Goal: Use online tool/utility: Utilize a website feature to perform a specific function

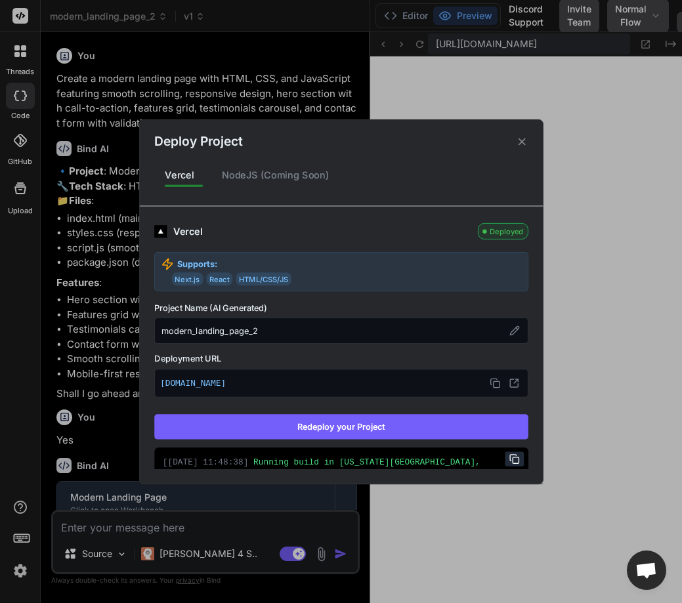
scroll to position [2134, 0]
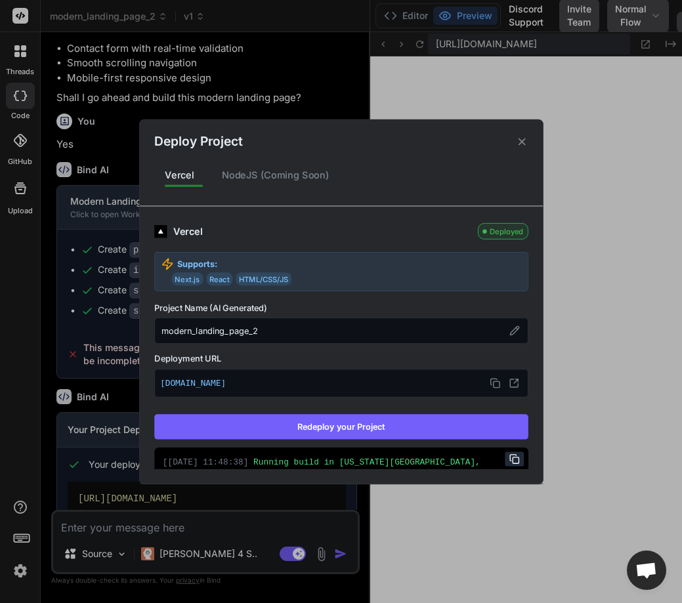
type textarea "x"
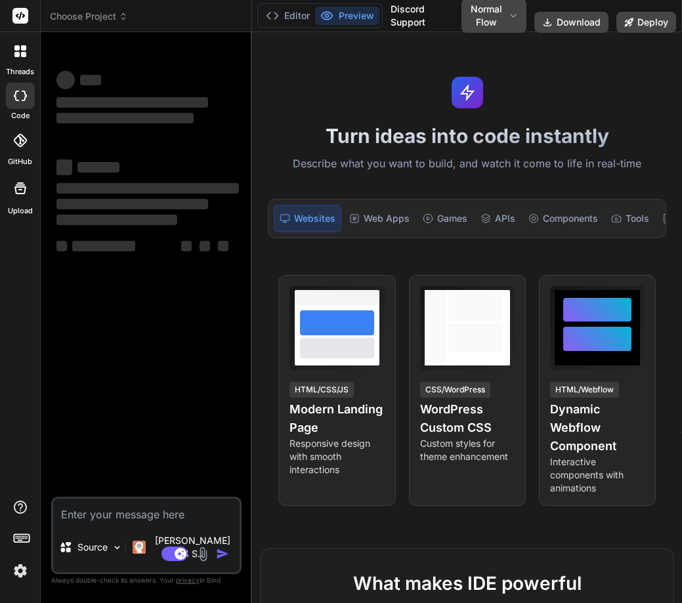
click at [19, 47] on icon at bounding box center [16, 47] width 5 height 5
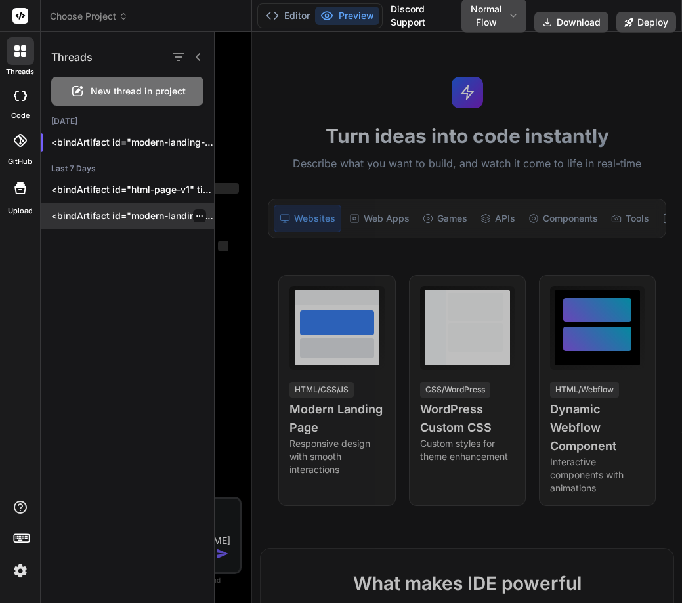
click at [114, 212] on p "<bindArtifact id="modern-landing-page" title="Modern Landing Page"> <bindAction…" at bounding box center [132, 215] width 163 height 13
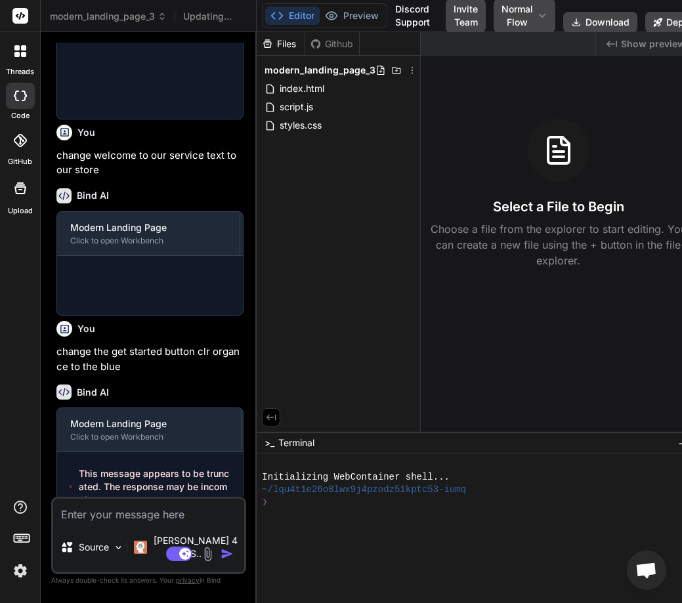
scroll to position [753, 0]
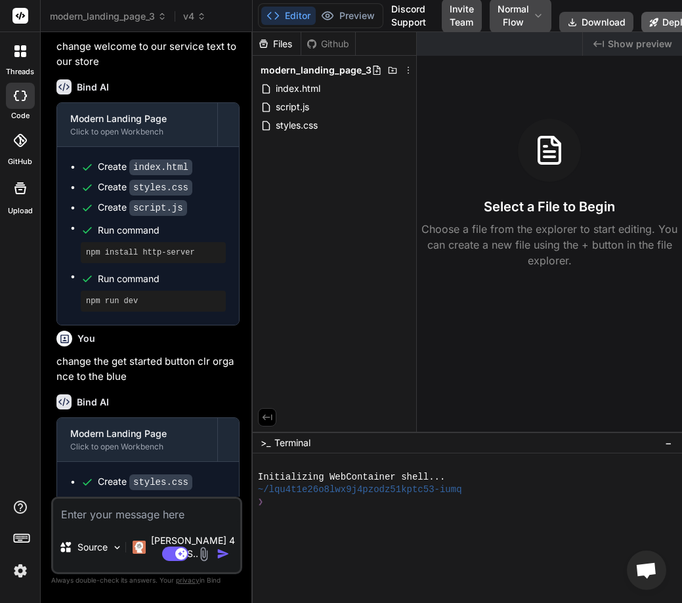
click at [670, 22] on button "Deploy" at bounding box center [672, 22] width 60 height 21
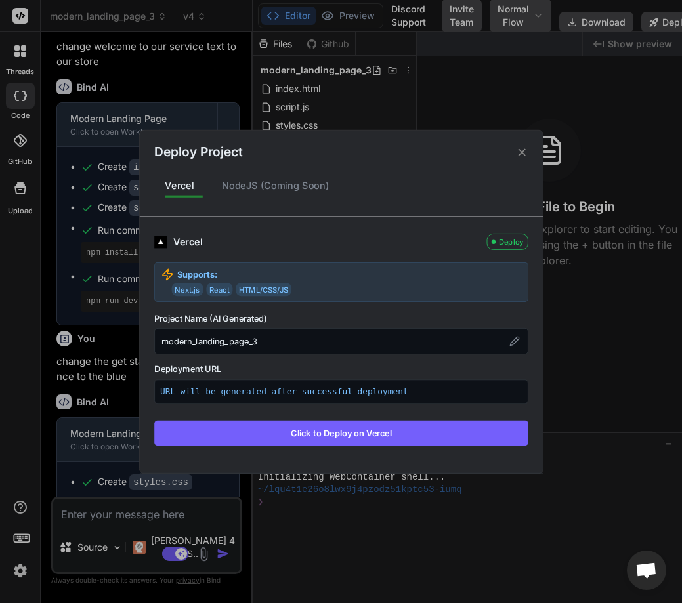
click at [372, 429] on button "Click to Deploy on Vercel" at bounding box center [341, 432] width 374 height 25
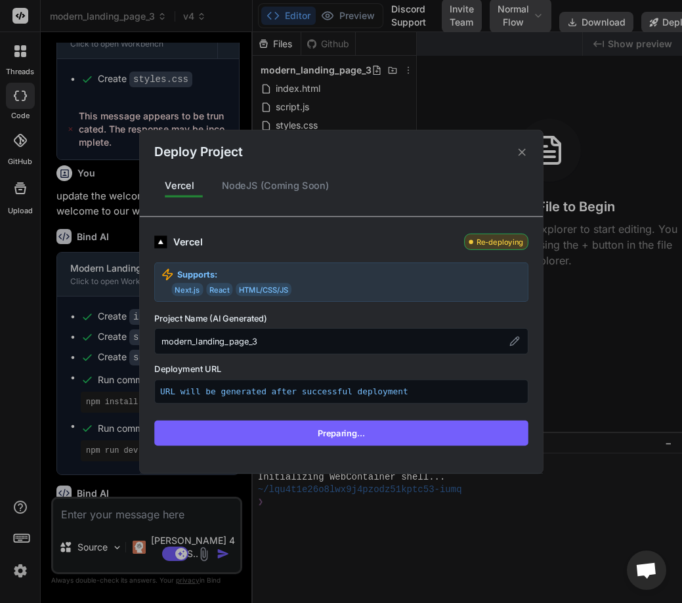
scroll to position [1265, 0]
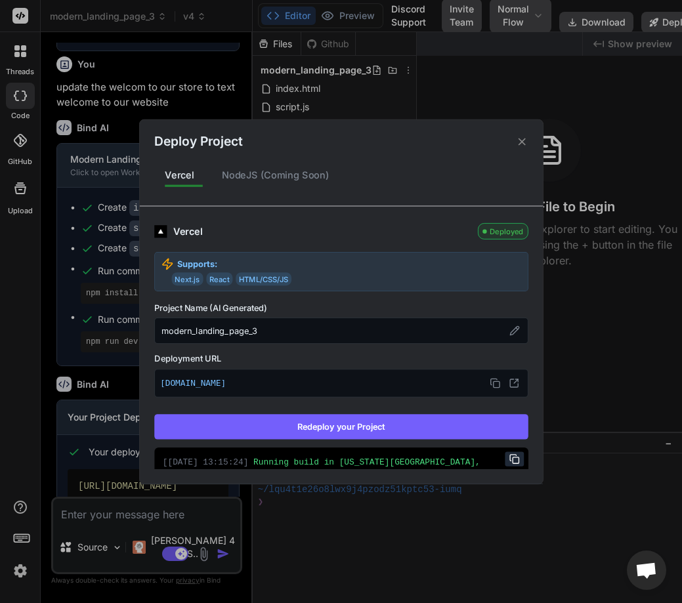
type textarea "x"
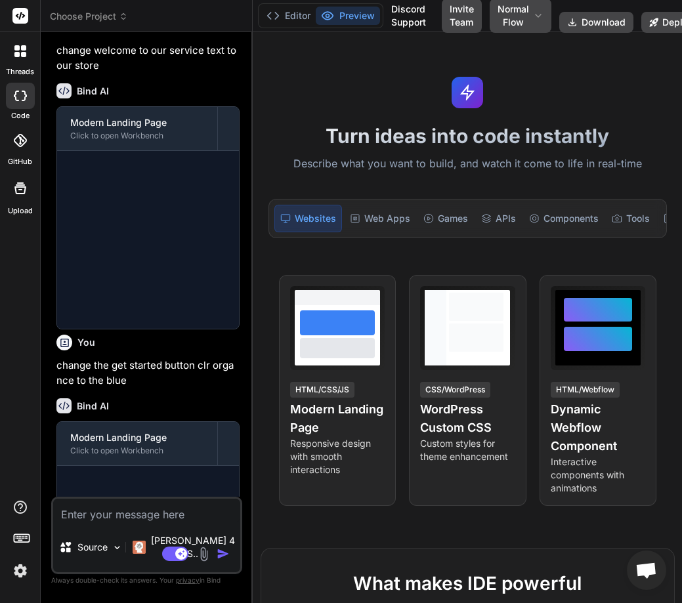
scroll to position [753, 0]
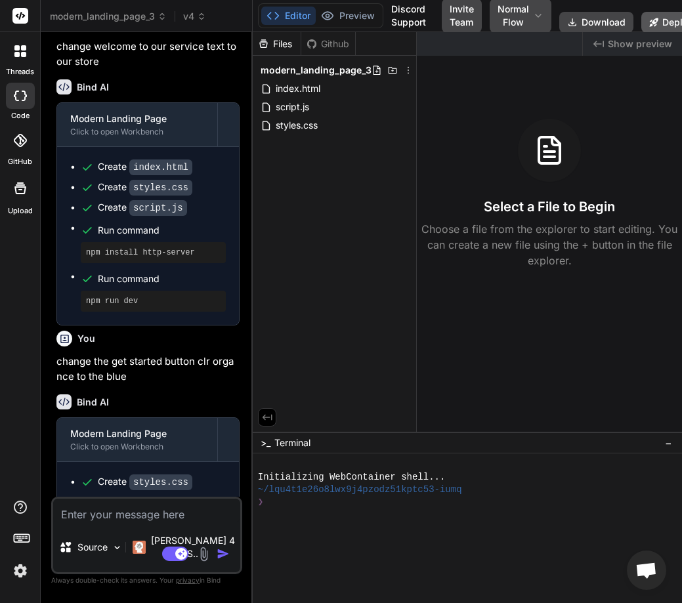
click at [670, 24] on button "Deploy" at bounding box center [672, 22] width 60 height 21
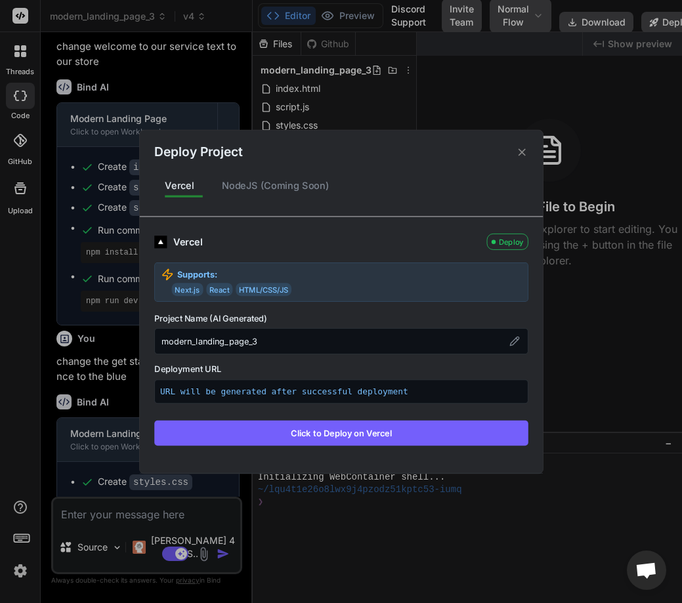
click at [337, 429] on button "Click to Deploy on Vercel" at bounding box center [341, 432] width 374 height 25
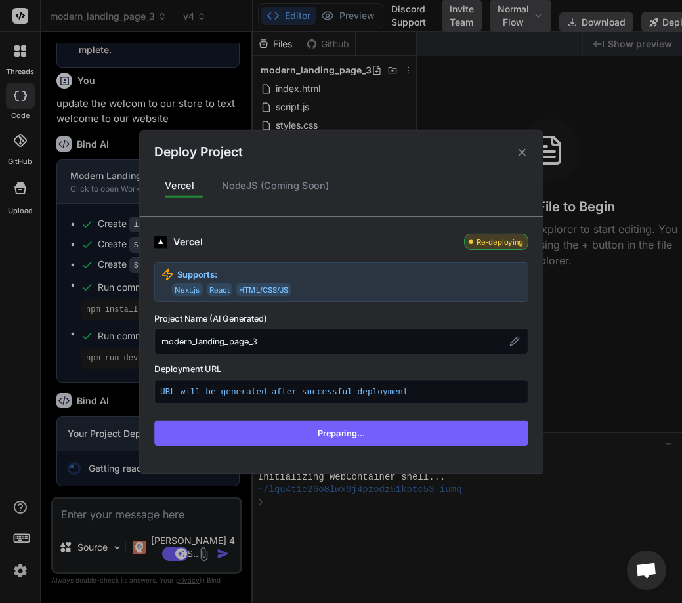
scroll to position [1265, 0]
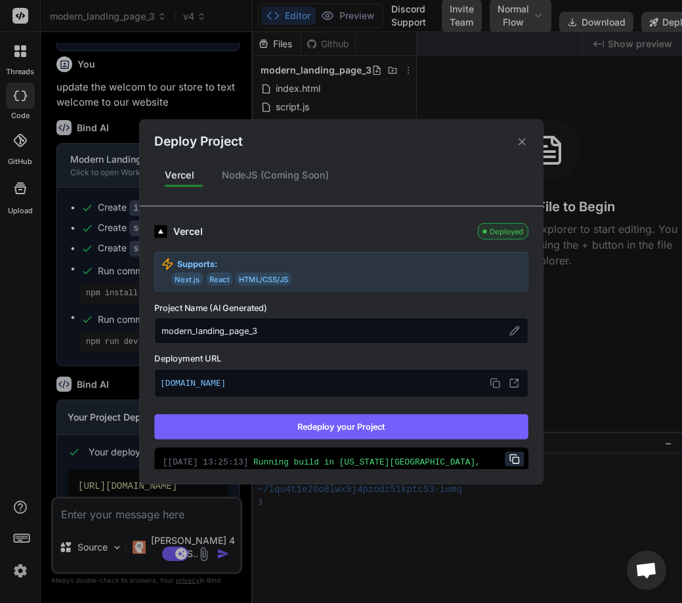
click at [519, 141] on icon at bounding box center [521, 141] width 12 height 12
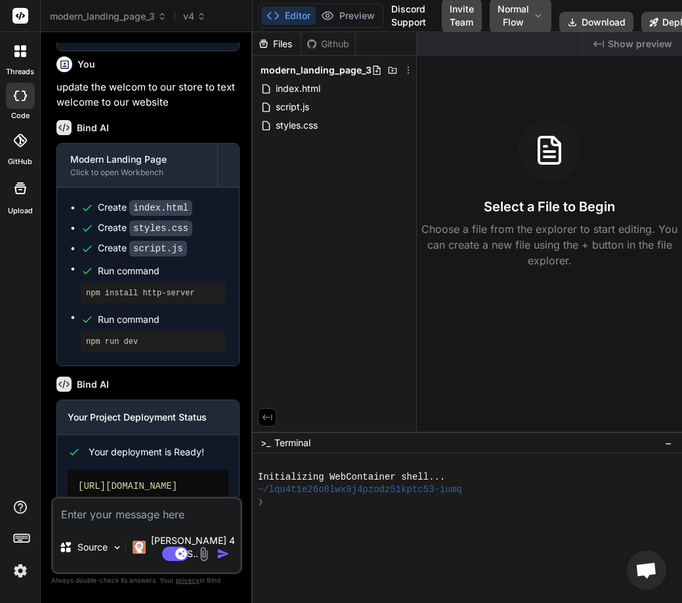
type textarea "x"
